Goal: Transaction & Acquisition: Purchase product/service

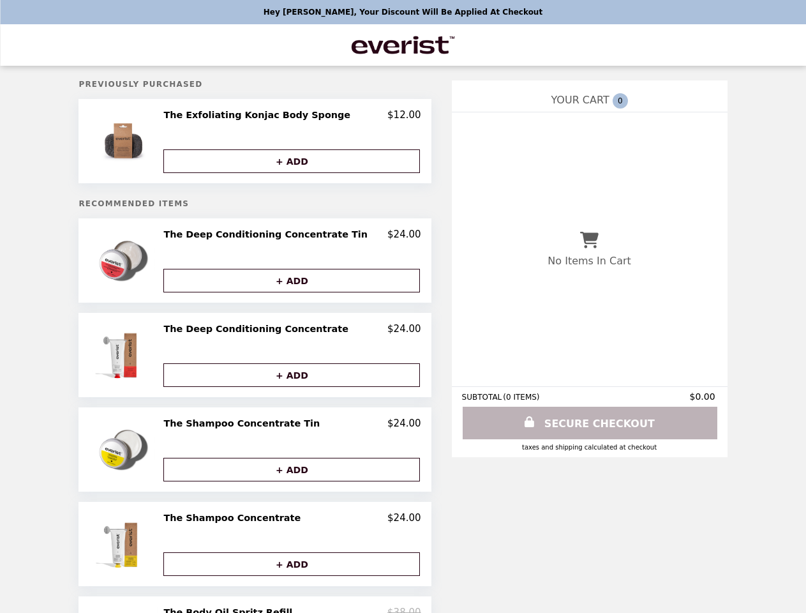
click at [149, 142] on img at bounding box center [124, 141] width 67 height 64
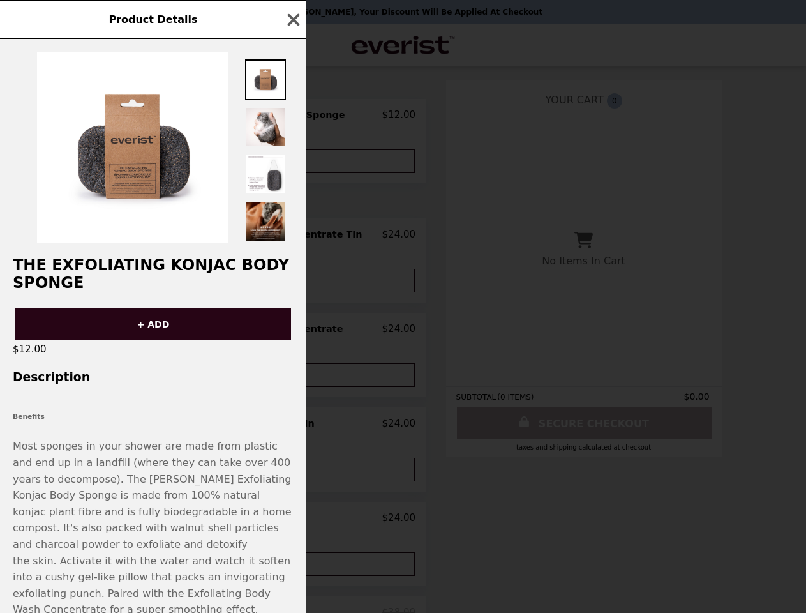
click at [292, 162] on div "Product Details The Exfoliating Konjac Body Sponge + ADD $12.00 Description Ben…" at bounding box center [403, 306] width 806 height 613
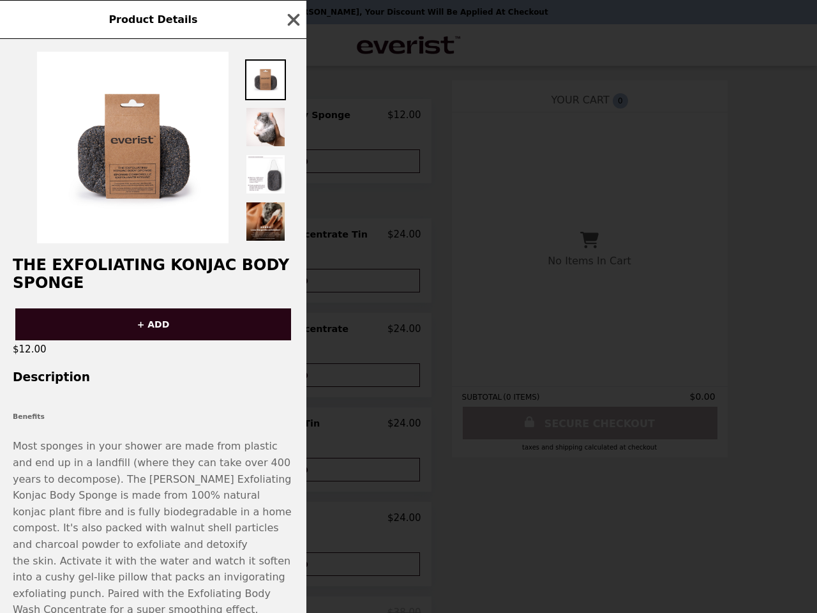
click at [149, 263] on h2 "The Exfoliating Konjac Body Sponge" at bounding box center [153, 274] width 306 height 36
click at [292, 237] on div at bounding box center [153, 141] width 306 height 204
click at [292, 283] on h2 "The Exfoliating Konjac Body Sponge" at bounding box center [153, 274] width 306 height 36
click at [149, 357] on div "Product Details The Exfoliating Konjac Body Sponge + ADD $12.00 Description Ben…" at bounding box center [408, 306] width 817 height 613
click at [292, 332] on div "+ ADD" at bounding box center [153, 319] width 306 height 42
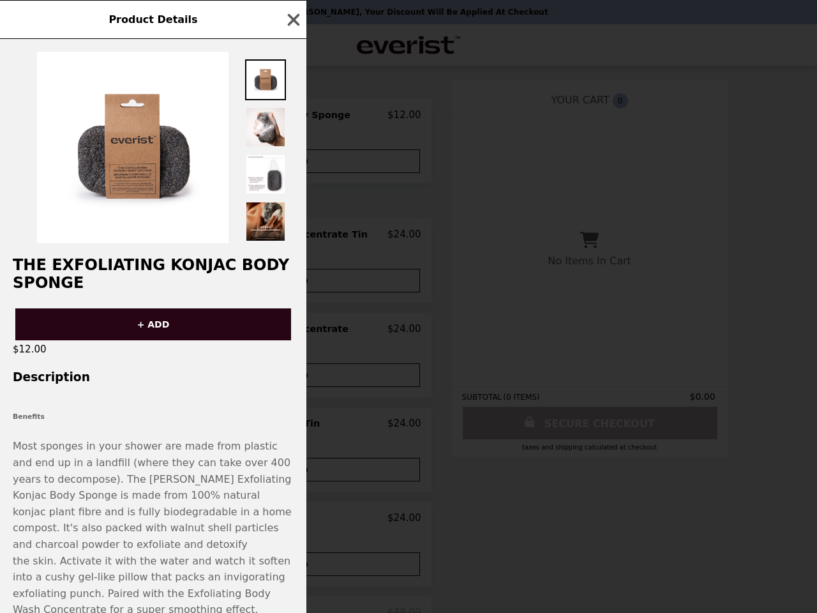
click at [292, 377] on button "+ ADD" at bounding box center [291, 375] width 257 height 24
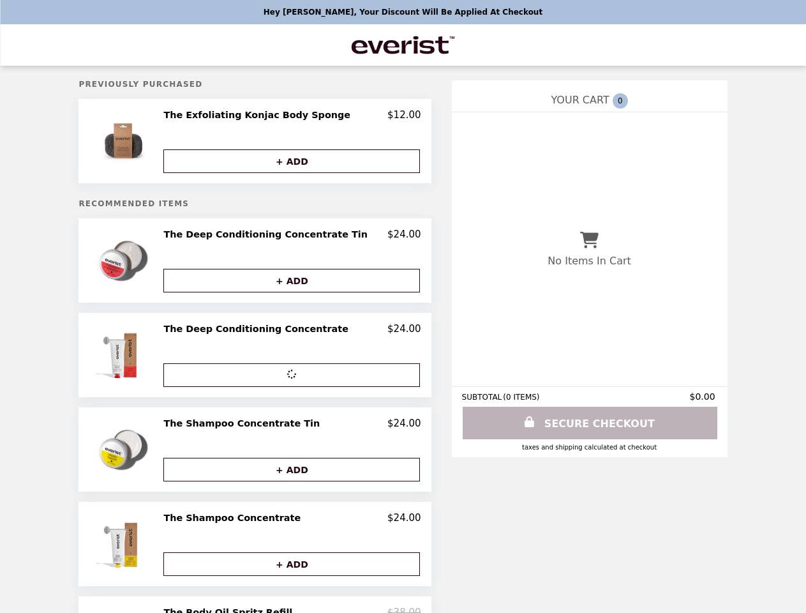
click at [149, 452] on img at bounding box center [124, 449] width 67 height 64
